Goal: Transaction & Acquisition: Purchase product/service

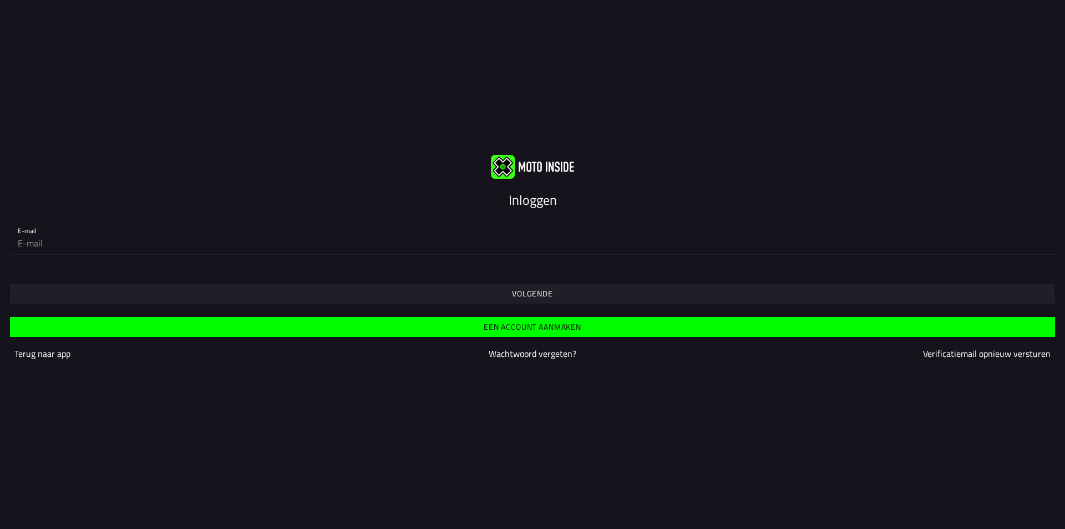
click at [539, 257] on div "E-mail" at bounding box center [532, 237] width 1065 height 54
click at [537, 251] on input "email" at bounding box center [533, 243] width 1030 height 22
type input "[EMAIL_ADDRESS][DOMAIN_NAME]"
drag, startPoint x: 0, startPoint y: 0, endPoint x: 537, endPoint y: 251, distance: 593.1
click at [537, 251] on input "email" at bounding box center [533, 243] width 1030 height 22
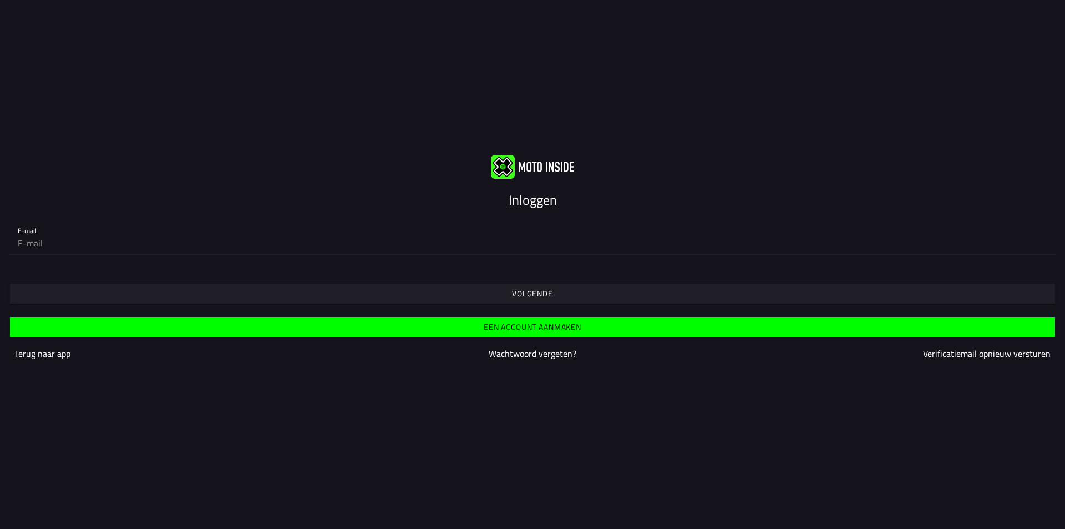
click at [265, 238] on input "email" at bounding box center [533, 243] width 1030 height 22
type input "[EMAIL_ADDRESS][DOMAIN_NAME]"
click at [364, 303] on span "Volgende" at bounding box center [532, 293] width 1028 height 20
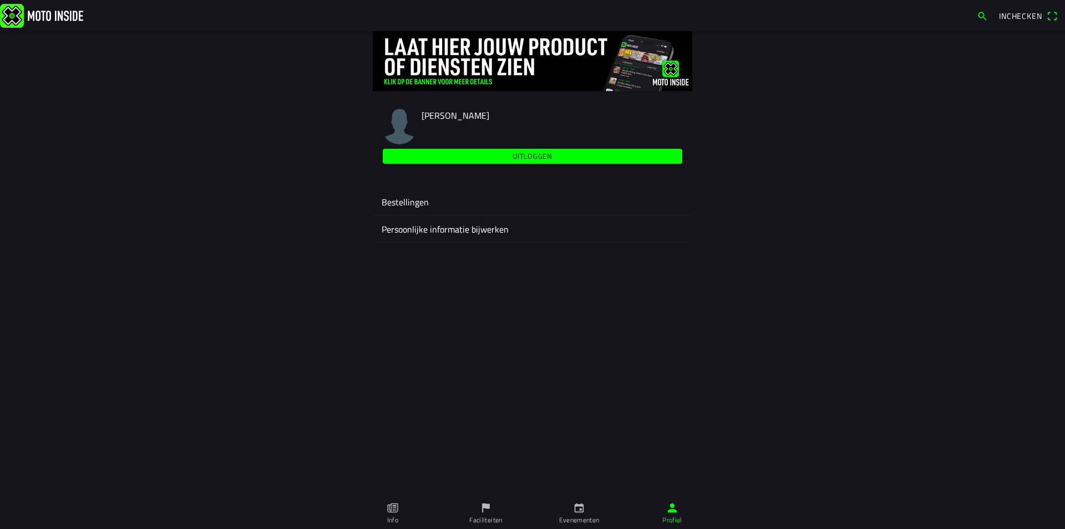
click at [575, 502] on icon "calendar" at bounding box center [579, 507] width 12 height 12
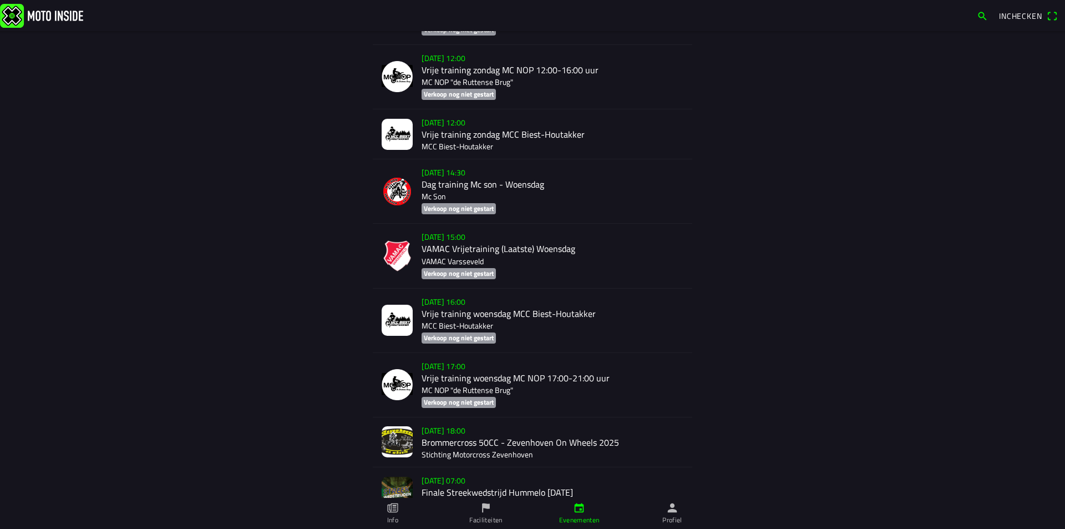
scroll to position [1220, 0]
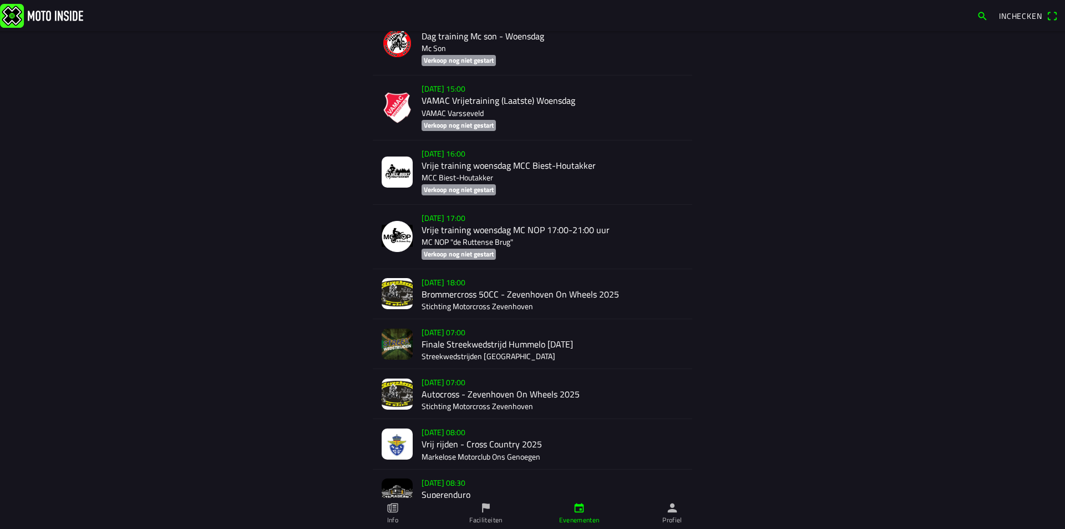
click at [505, 437] on div "[DATE] 08:00 Vrij rijden - Cross Country 2025 Markelose Motorclub Ons Genoegen" at bounding box center [553, 443] width 262 height 49
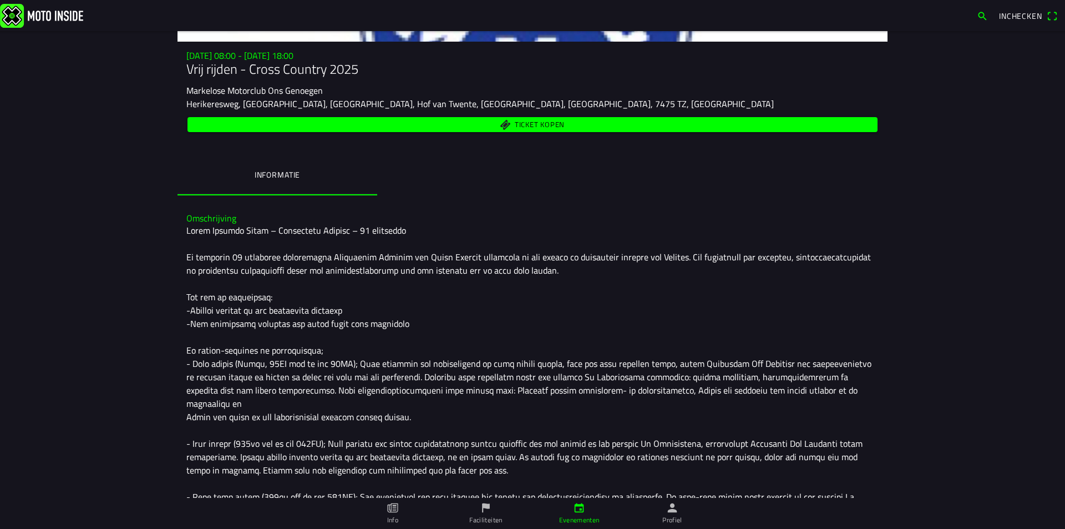
scroll to position [185, 0]
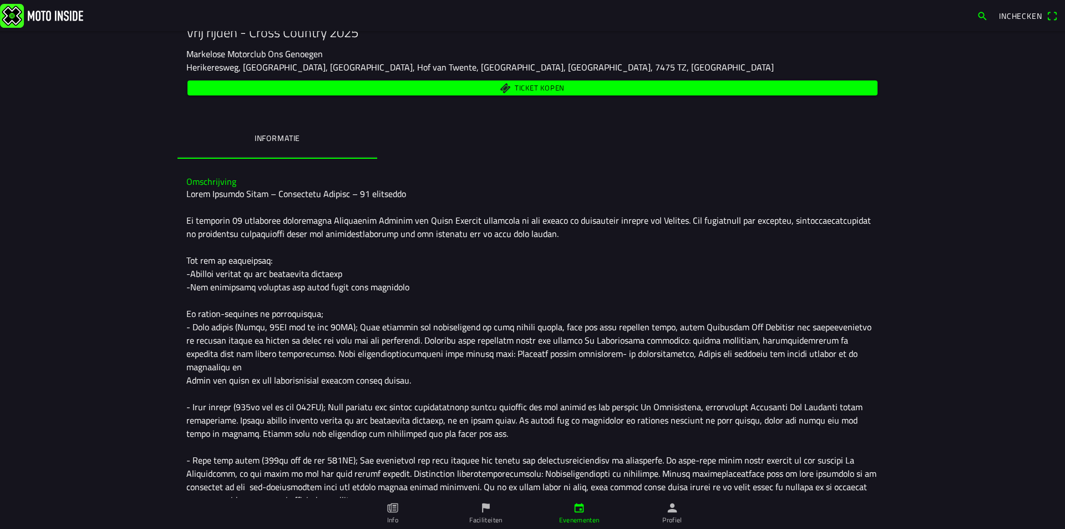
drag, startPoint x: 494, startPoint y: 77, endPoint x: 493, endPoint y: 59, distance: 17.8
click at [493, 59] on div "[DATE] 08:00 - [DATE] 18:00 Vrij rijden - Cross Country 2025 Markelose Motorclu…" at bounding box center [533, 56] width 710 height 84
click at [489, 85] on span "Ticket kopen" at bounding box center [532, 87] width 677 height 15
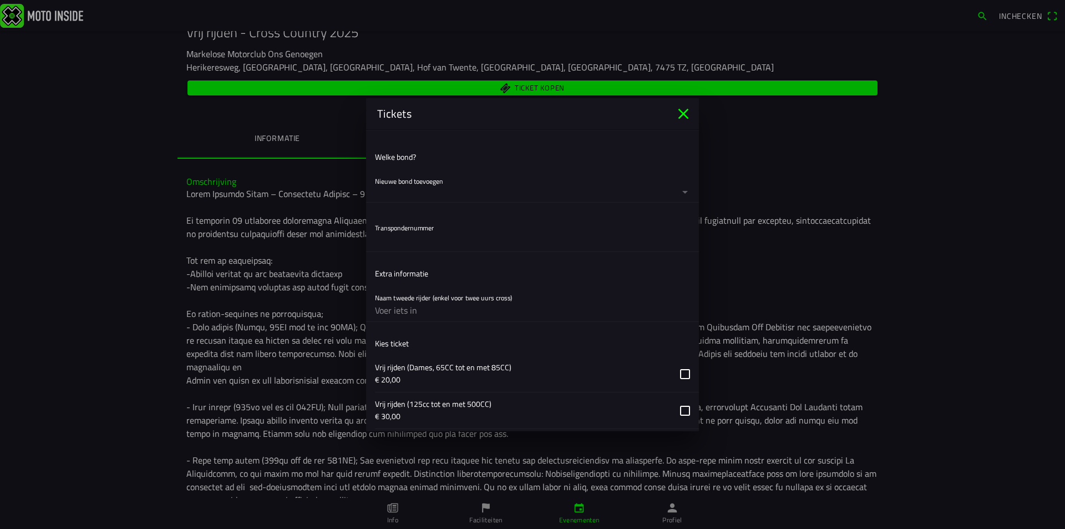
scroll to position [444, 0]
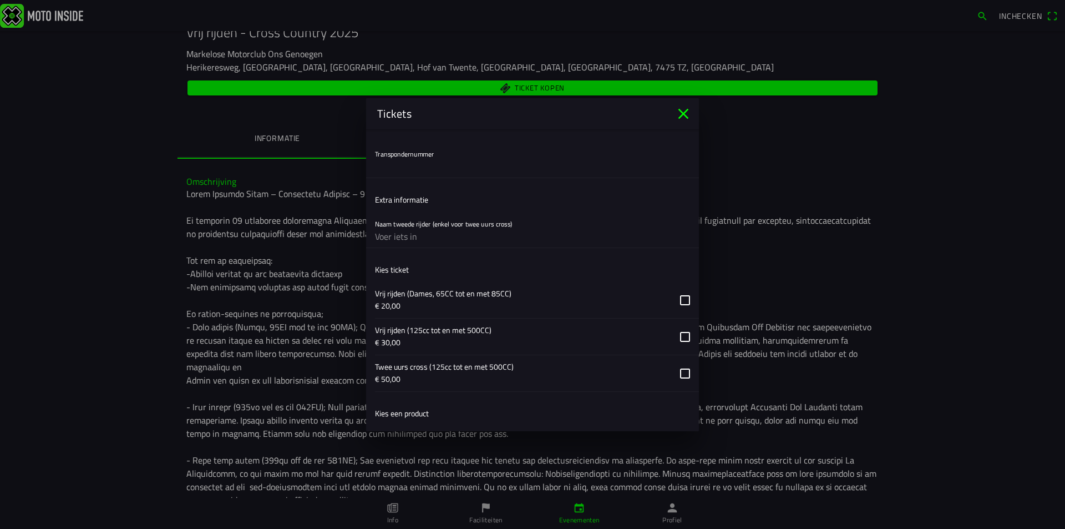
click at [686, 109] on icon "close" at bounding box center [684, 114] width 18 height 18
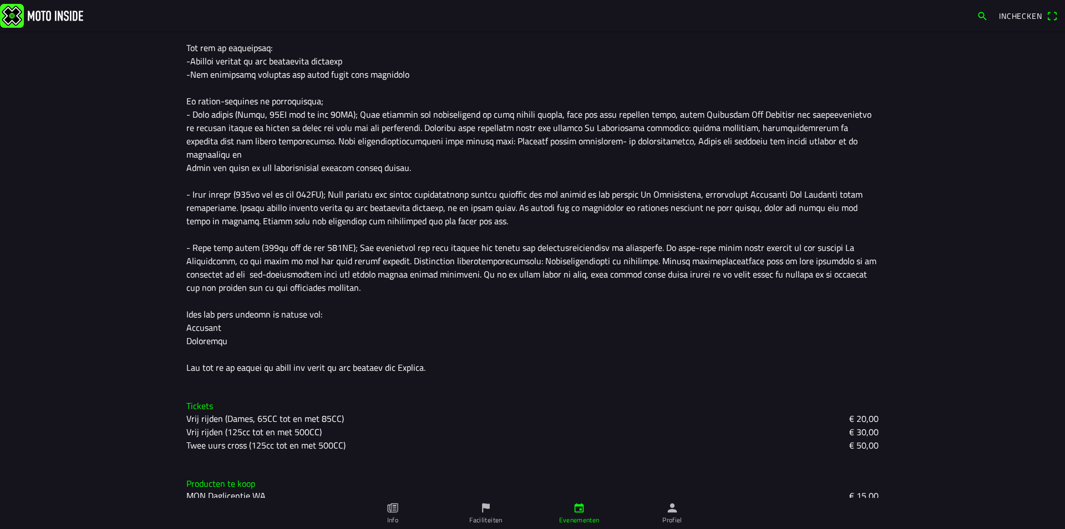
scroll to position [379, 0]
